Goal: Transaction & Acquisition: Purchase product/service

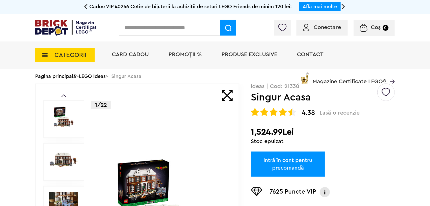
click at [66, 25] on img at bounding box center [65, 28] width 61 height 16
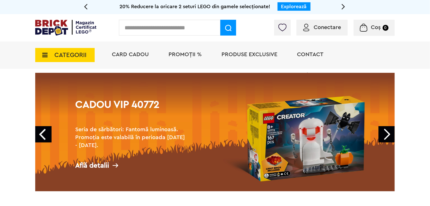
click at [140, 130] on h2 "Seria de sărbători: Fantomă luminoasă. Promoția este valabilă în perioada 28.09…" at bounding box center [131, 138] width 113 height 24
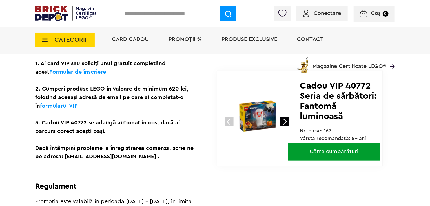
scroll to position [197, 0]
